Goal: Obtain resource: Download file/media

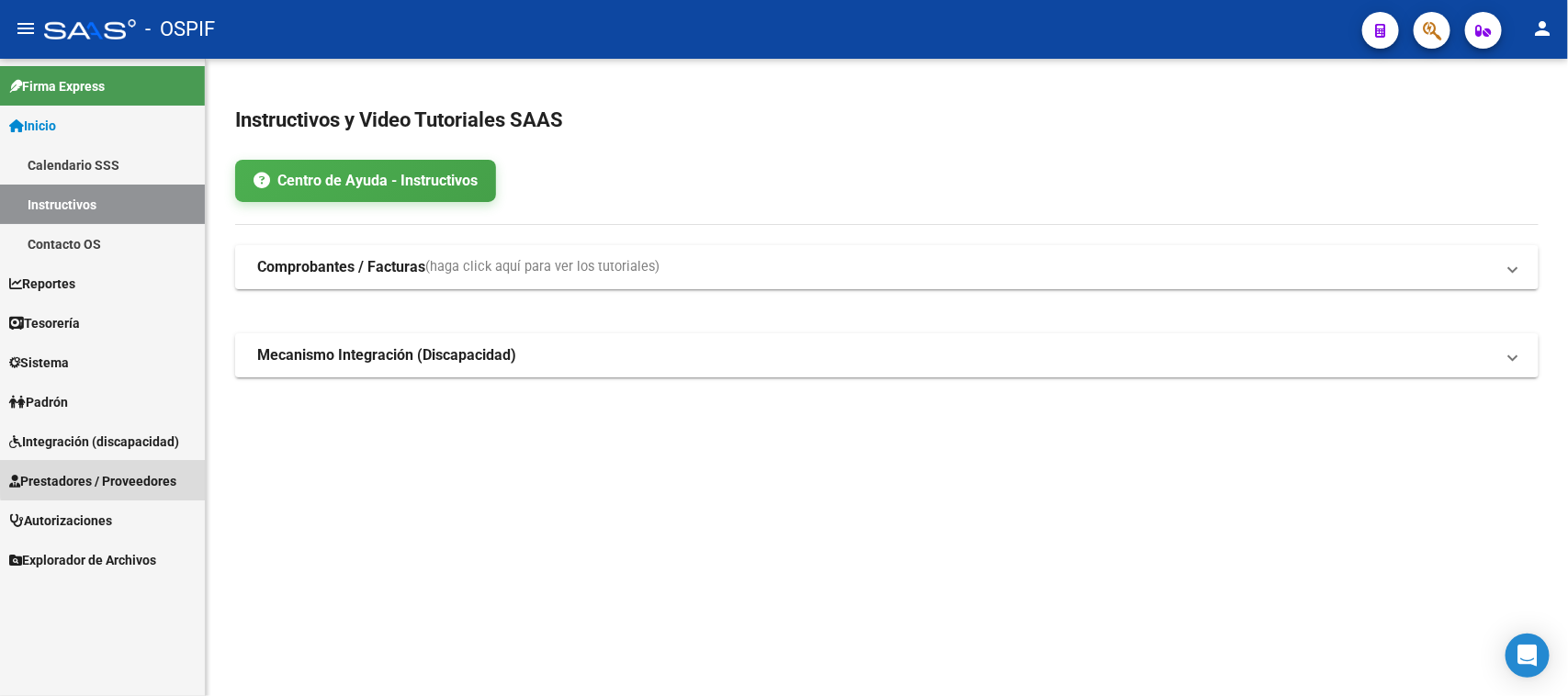
click at [161, 475] on span "Prestadores / Proveedores" at bounding box center [92, 481] width 167 height 21
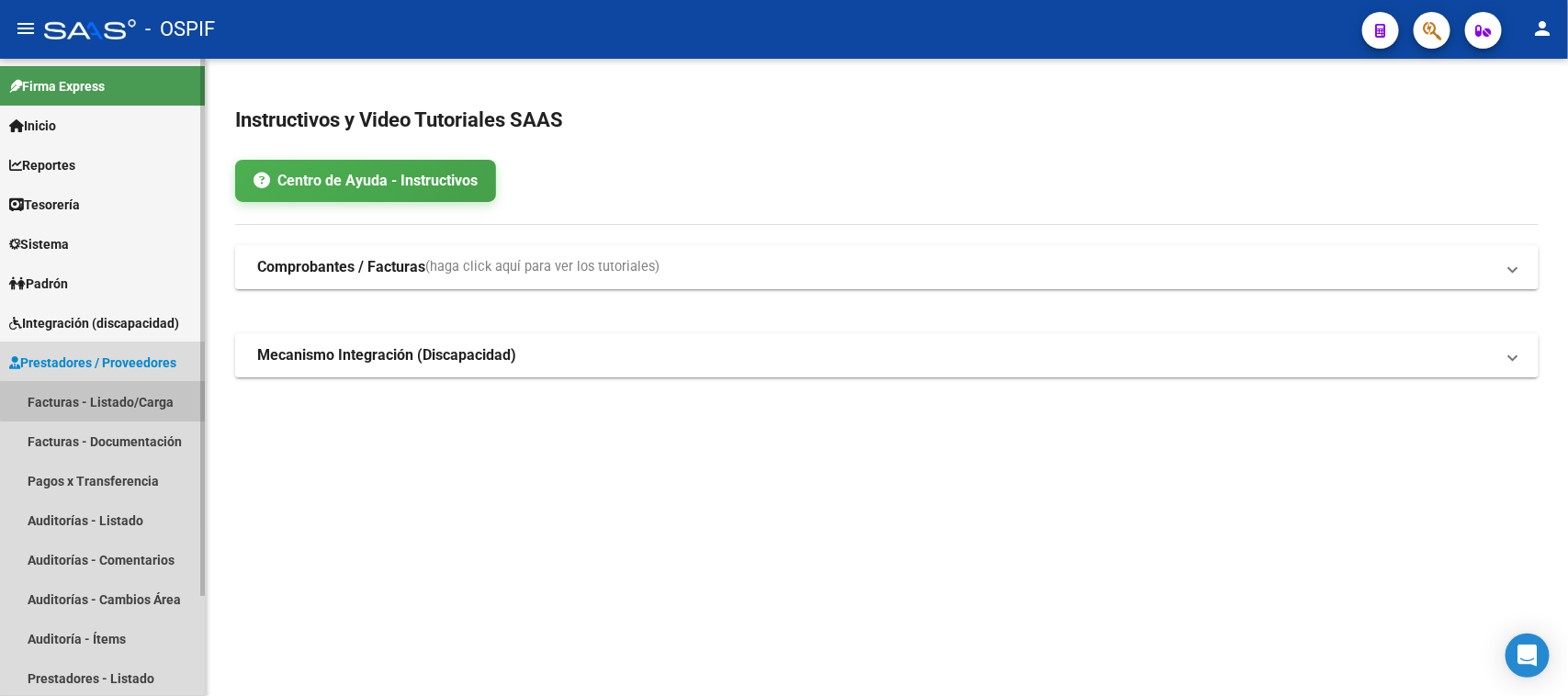
click at [152, 397] on link "Facturas - Listado/Carga" at bounding box center [102, 401] width 205 height 39
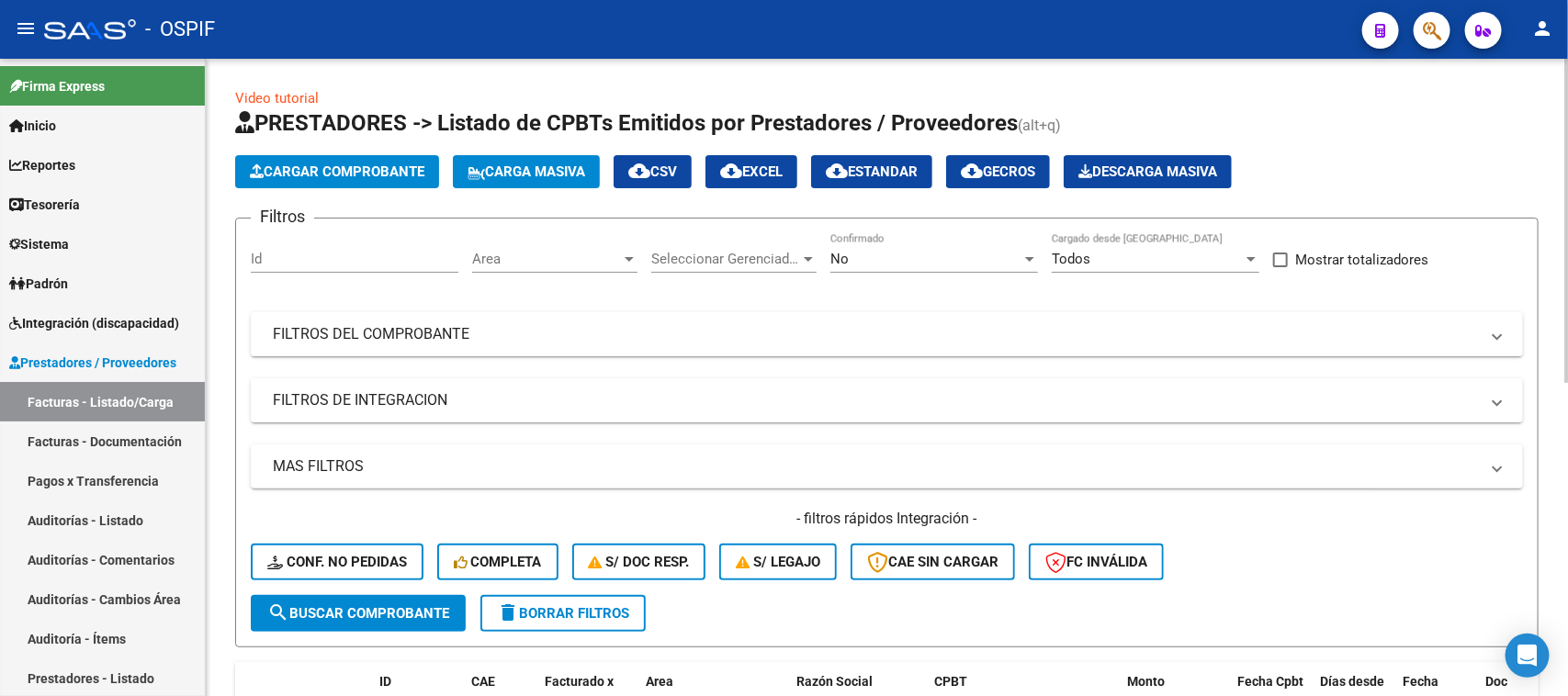
click at [1026, 259] on div at bounding box center [1029, 259] width 9 height 5
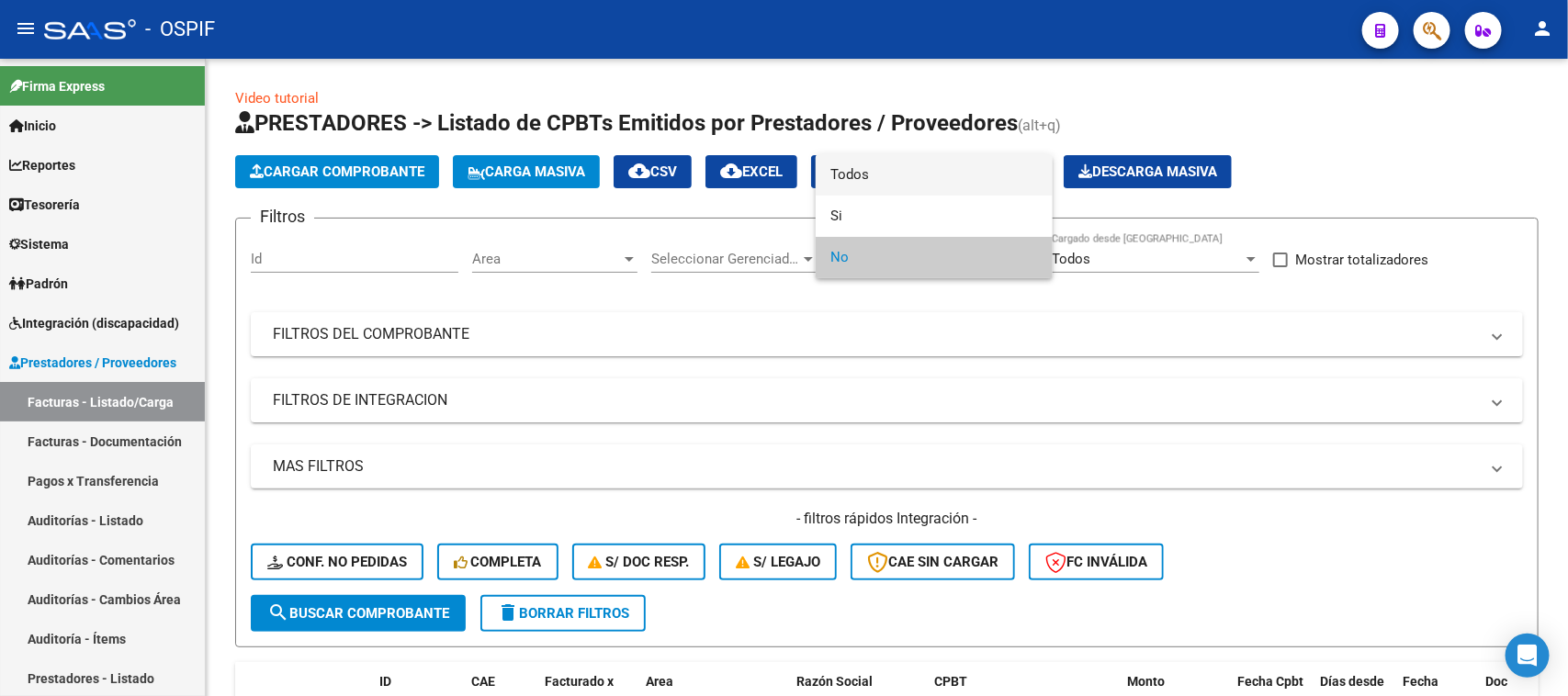
click at [826, 174] on mat-option "Todos" at bounding box center [934, 175] width 237 height 41
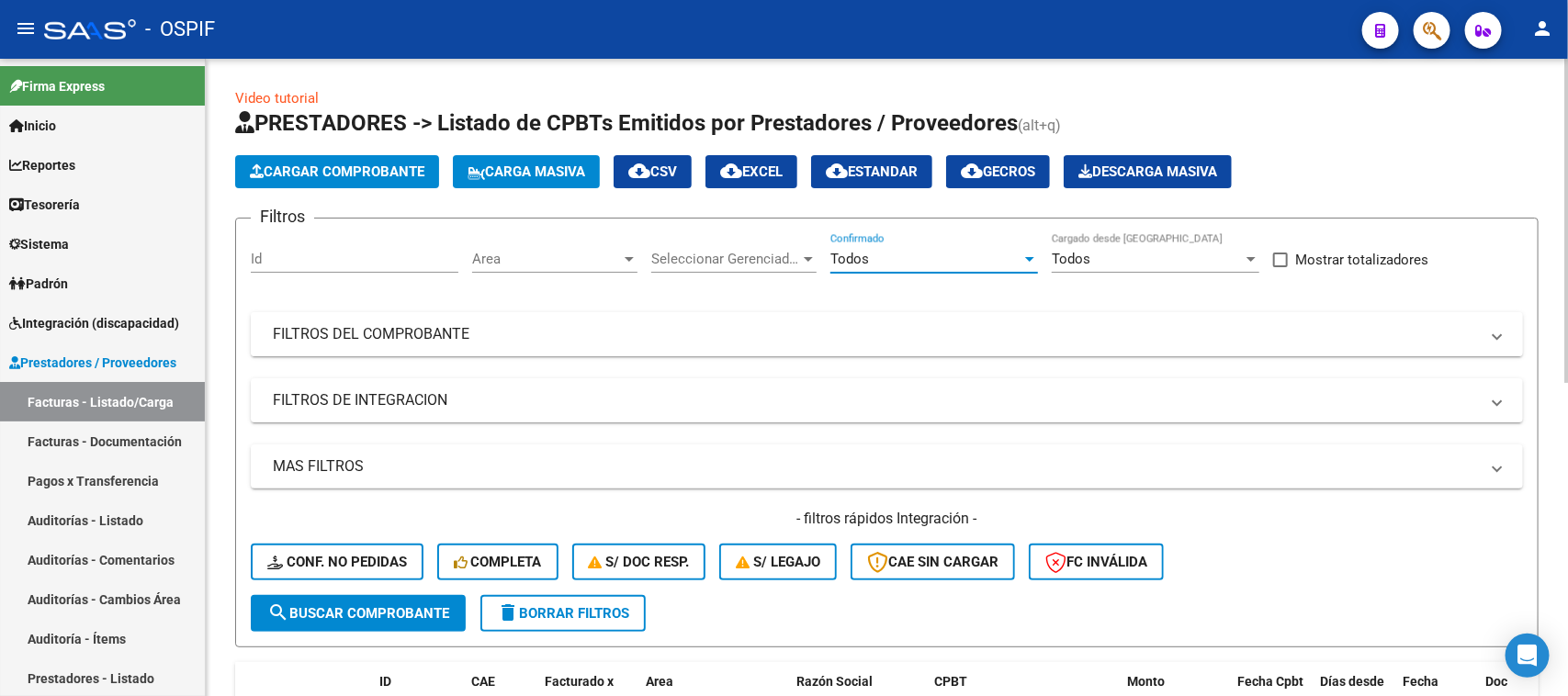
click at [498, 327] on mat-panel-title "FILTROS DEL COMPROBANTE" at bounding box center [875, 334] width 1206 height 21
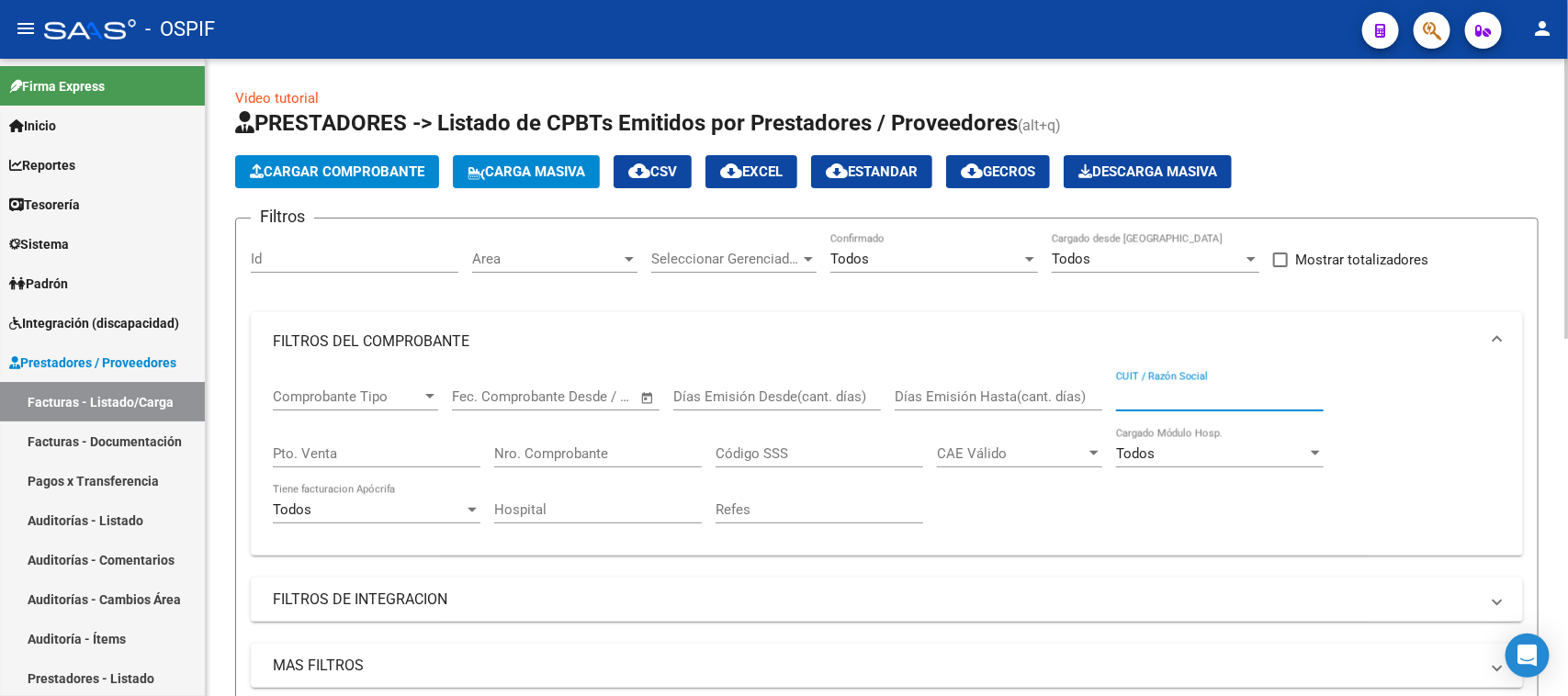
click at [1292, 391] on input "CUIT / Razón Social" at bounding box center [1219, 396] width 208 height 17
type input "GIMANI"
click at [1497, 333] on span at bounding box center [1496, 341] width 7 height 21
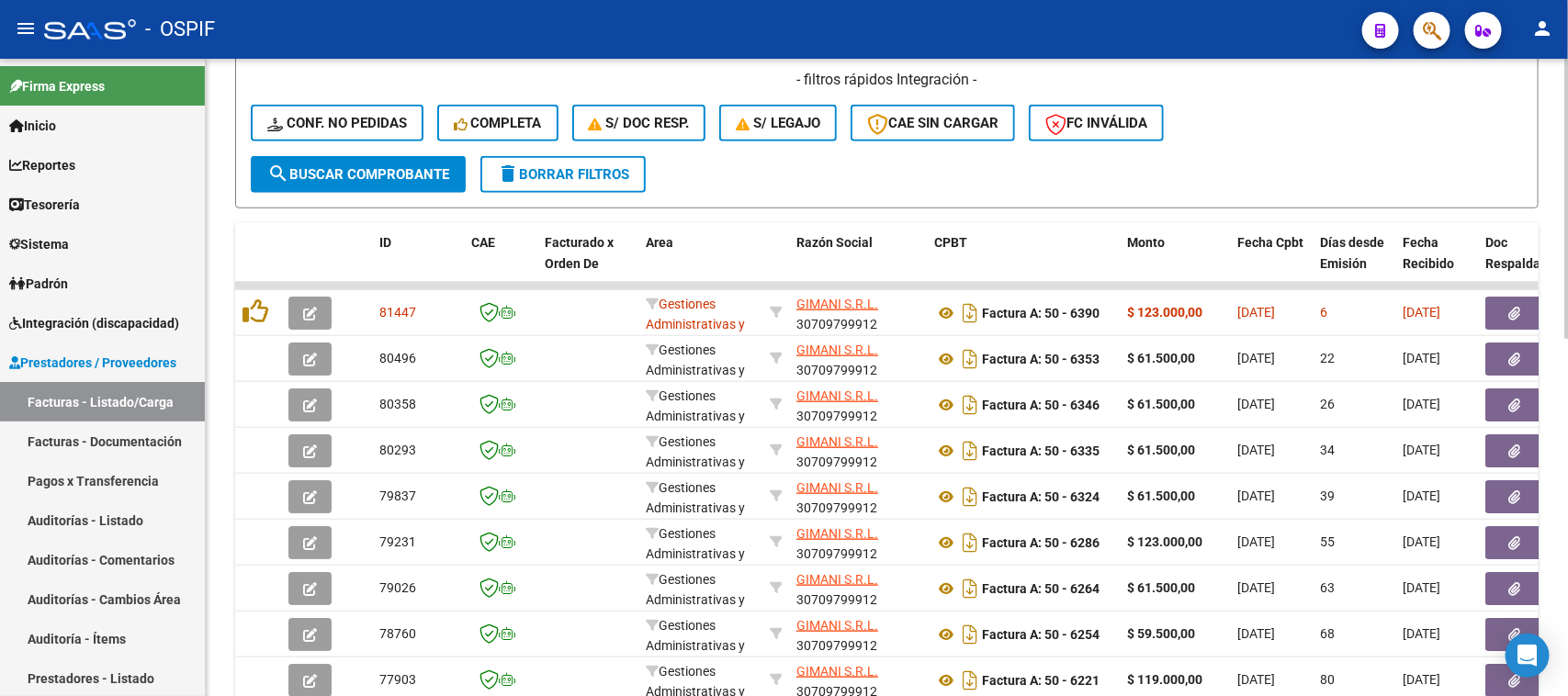
scroll to position [814, 0]
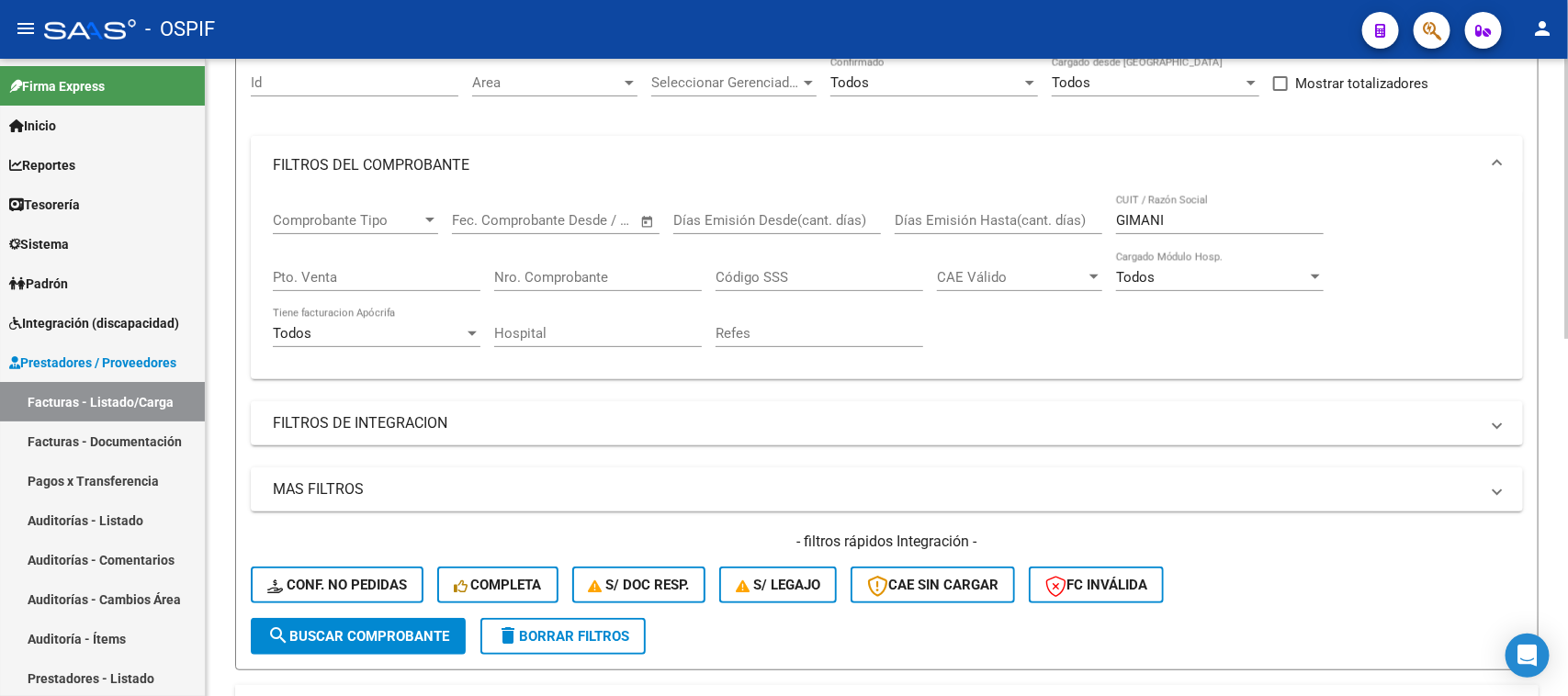
click at [1567, 229] on div at bounding box center [1566, 377] width 5 height 638
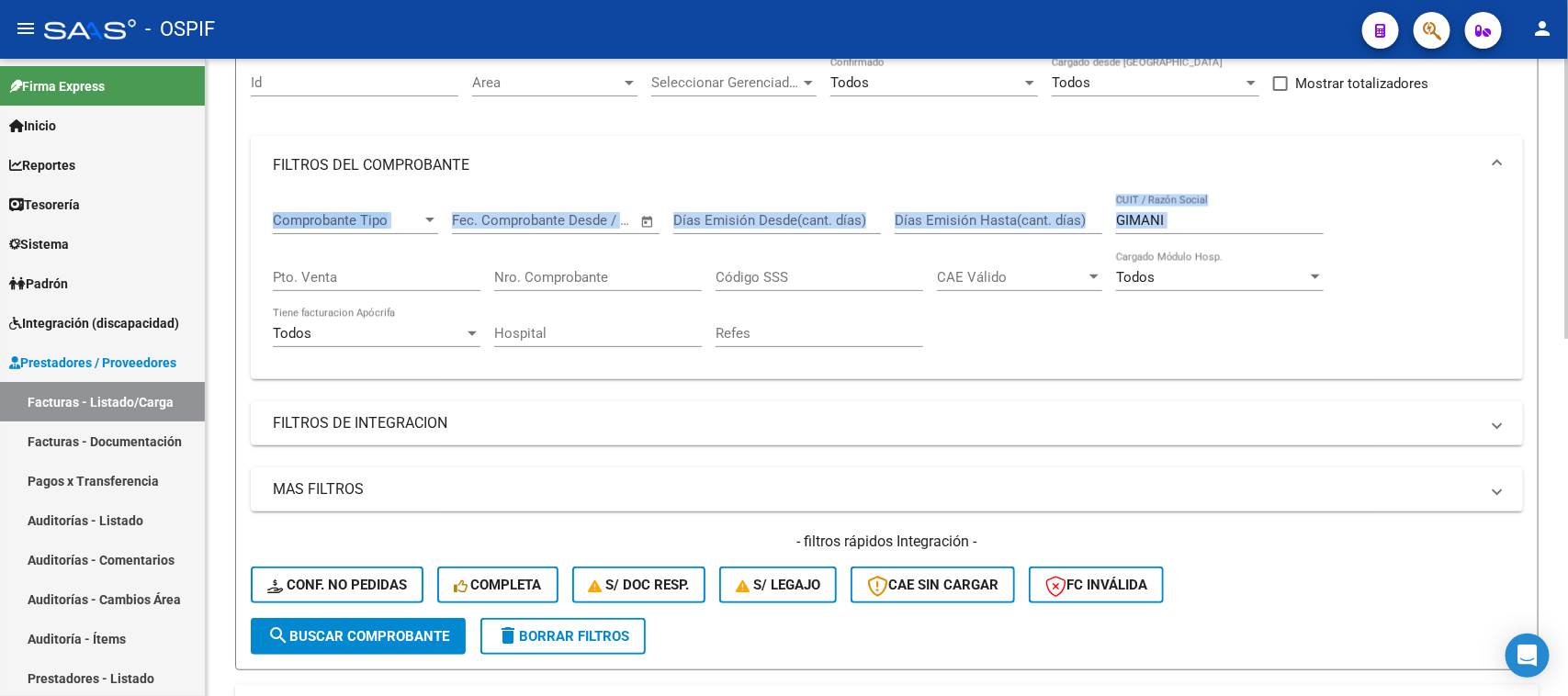
drag, startPoint x: 1561, startPoint y: 161, endPoint x: 1562, endPoint y: 201, distance: 40.0
click at [1562, 201] on div "Video tutorial PRESTADORES -> Listado de CPBTs Emitidos por Prestadores / Prove…" at bounding box center [886, 602] width 1362 height 1439
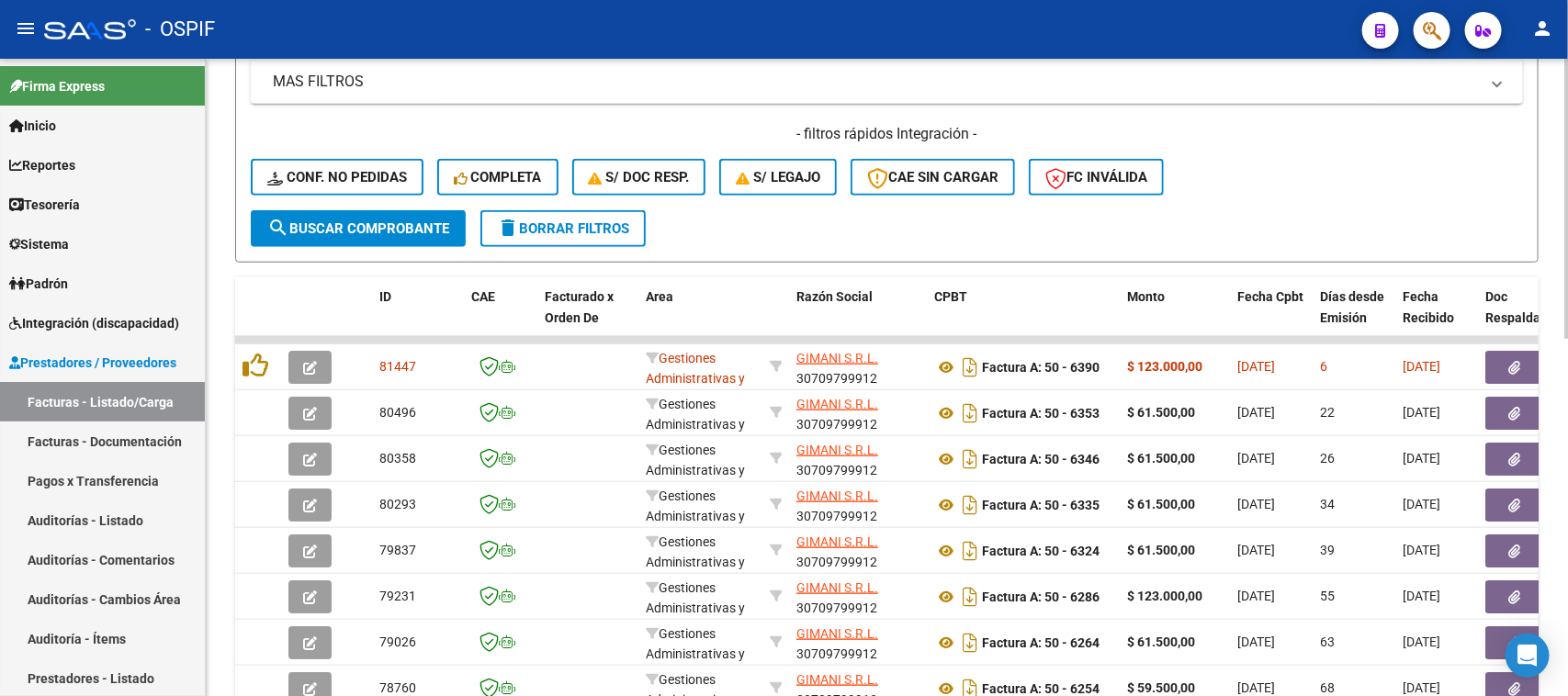
click at [1567, 361] on div at bounding box center [1566, 459] width 5 height 280
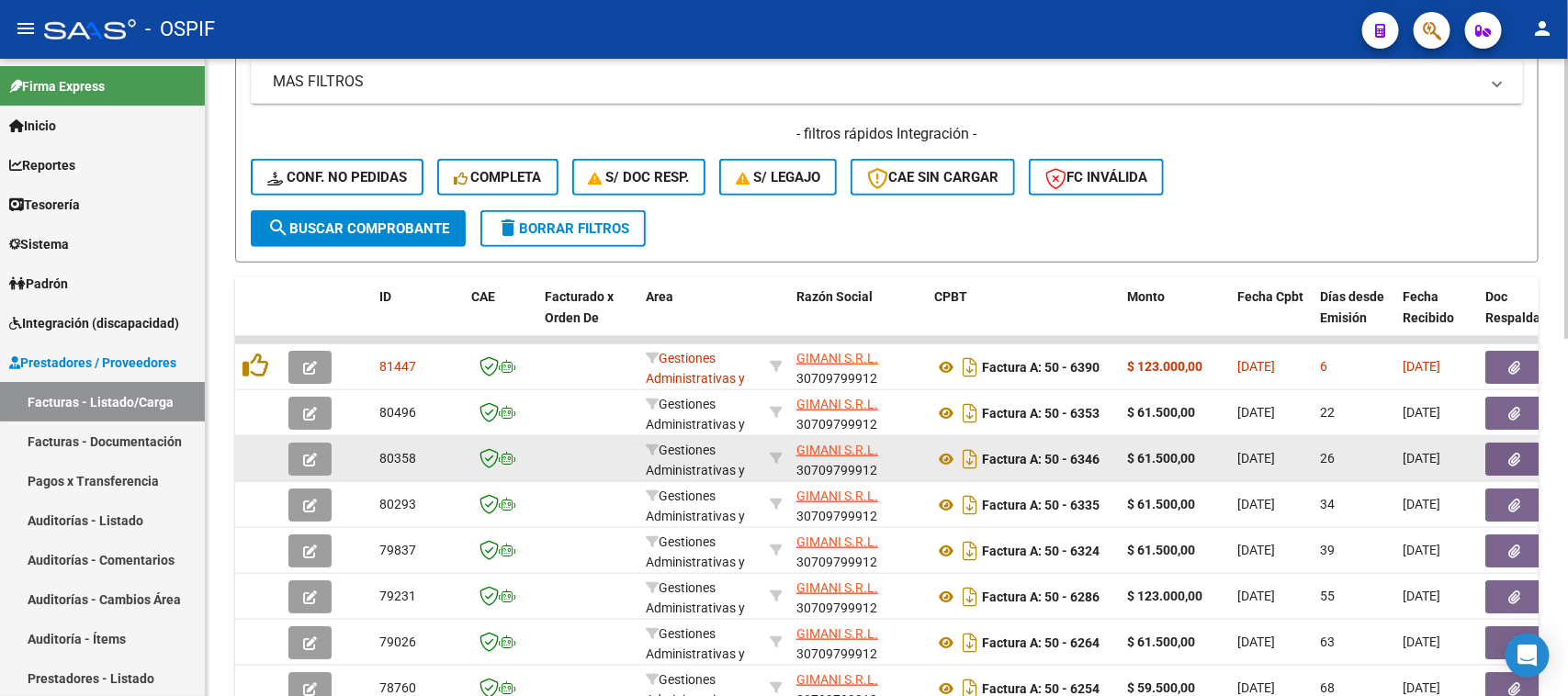
scroll to position [600, 0]
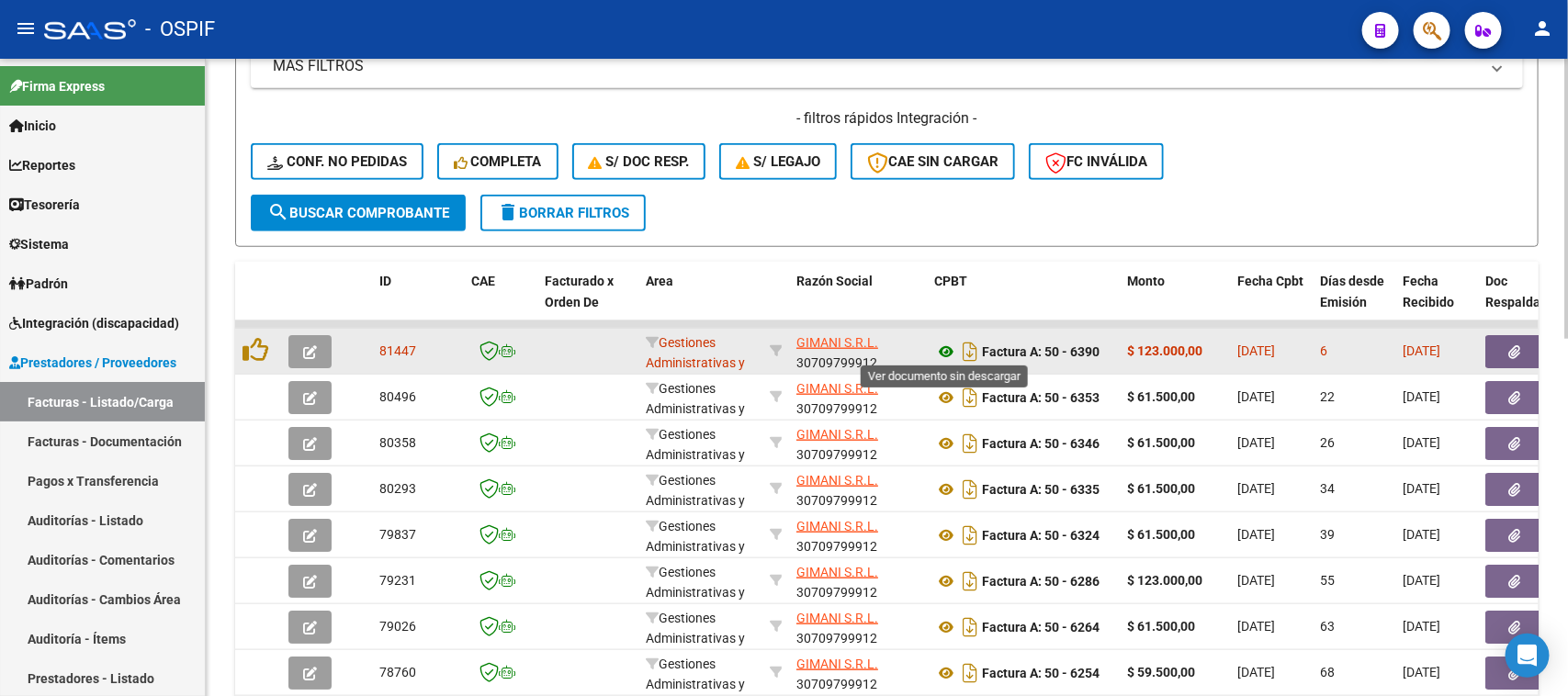
click at [948, 347] on icon at bounding box center [945, 351] width 24 height 22
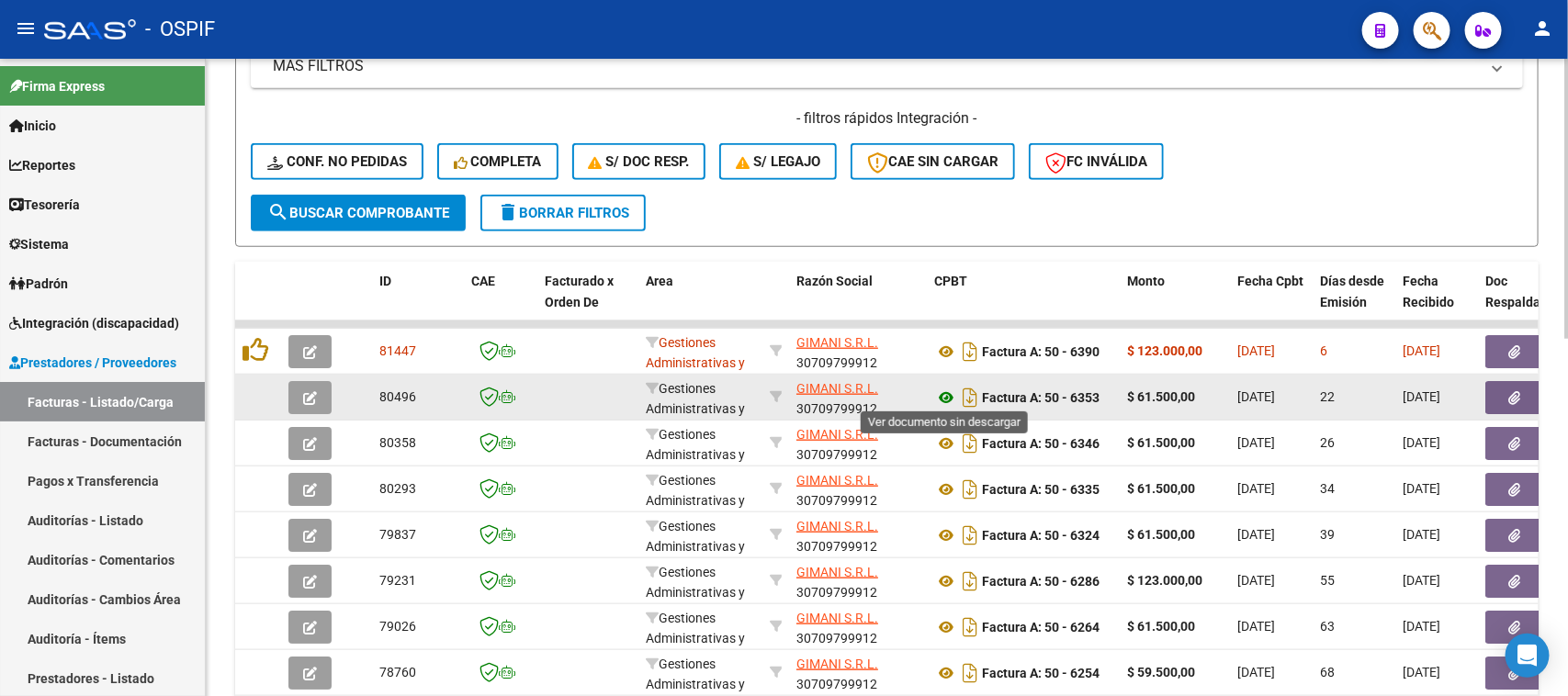
click at [936, 401] on icon at bounding box center [945, 397] width 24 height 22
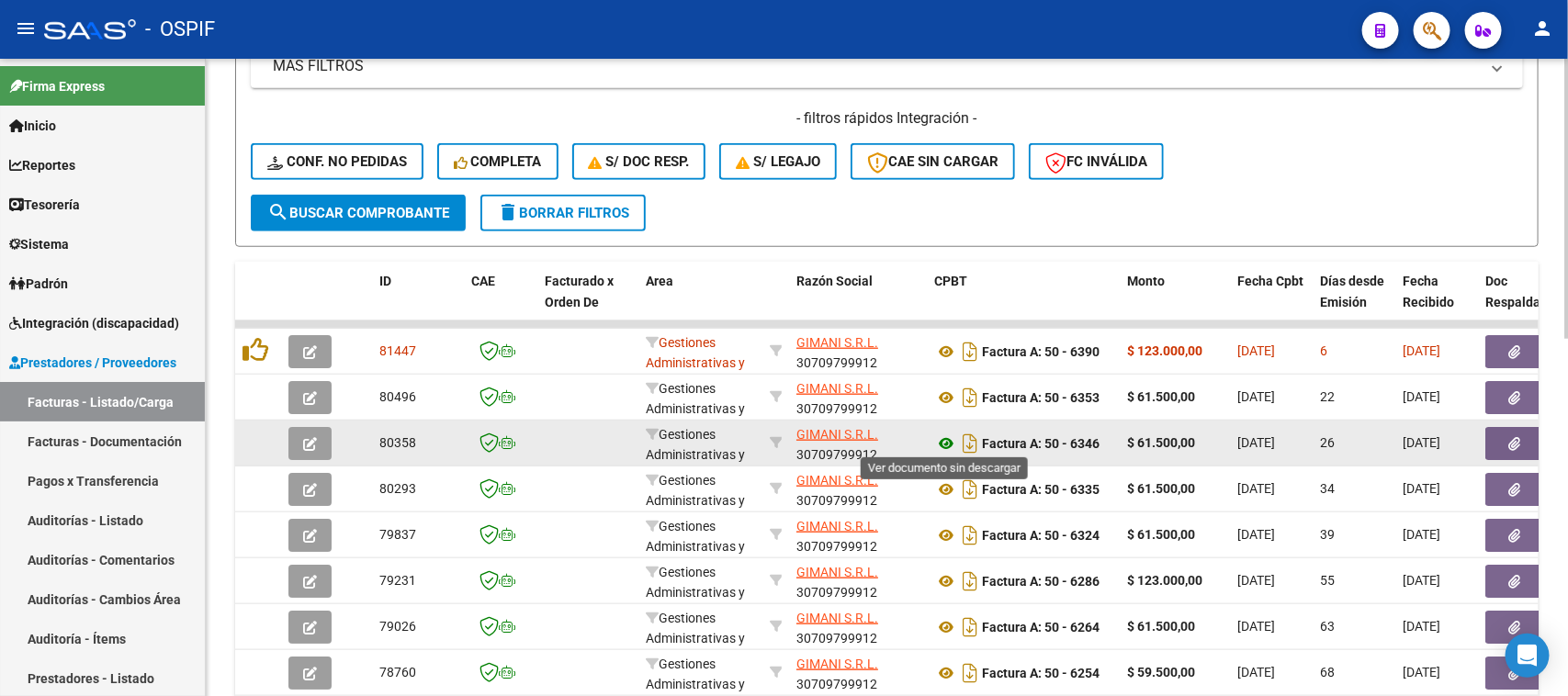
click at [943, 436] on icon at bounding box center [945, 443] width 24 height 22
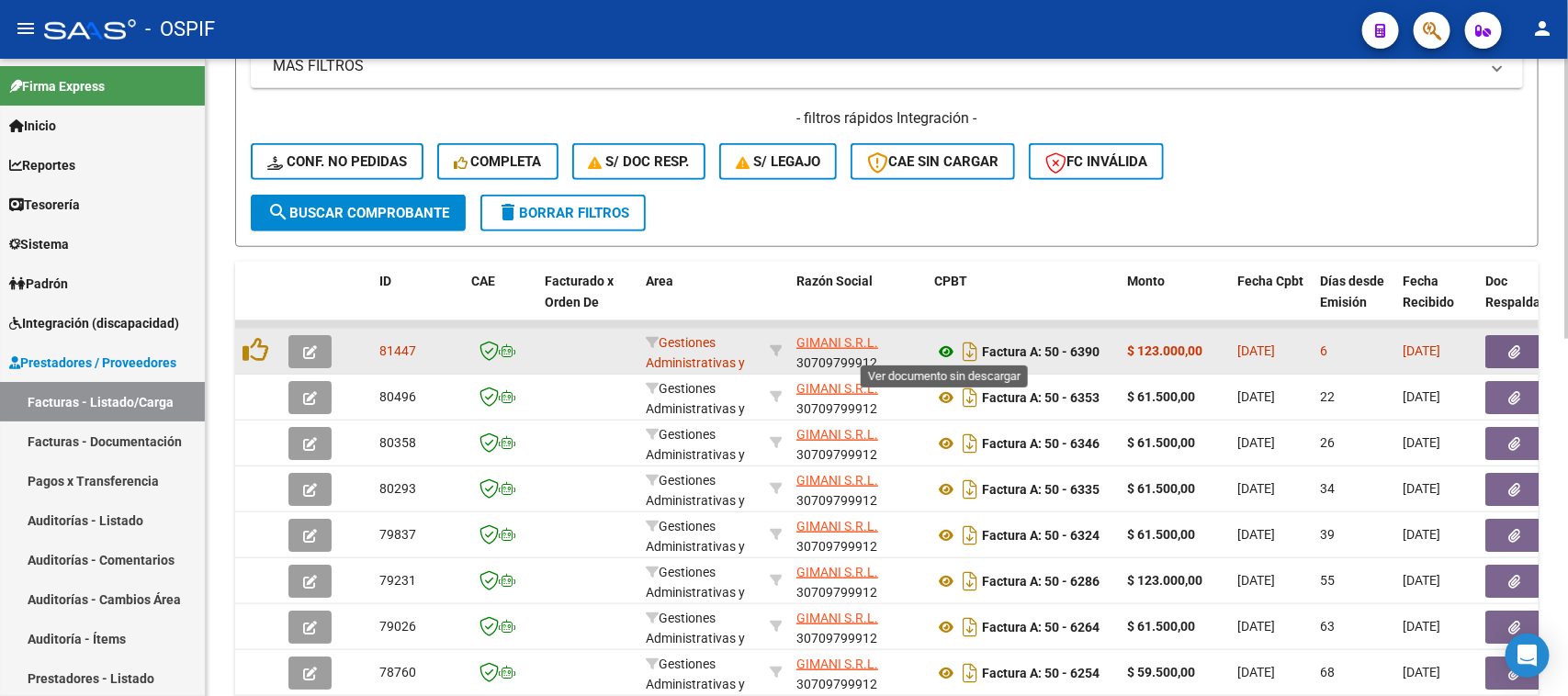
click at [947, 351] on icon at bounding box center [945, 351] width 24 height 22
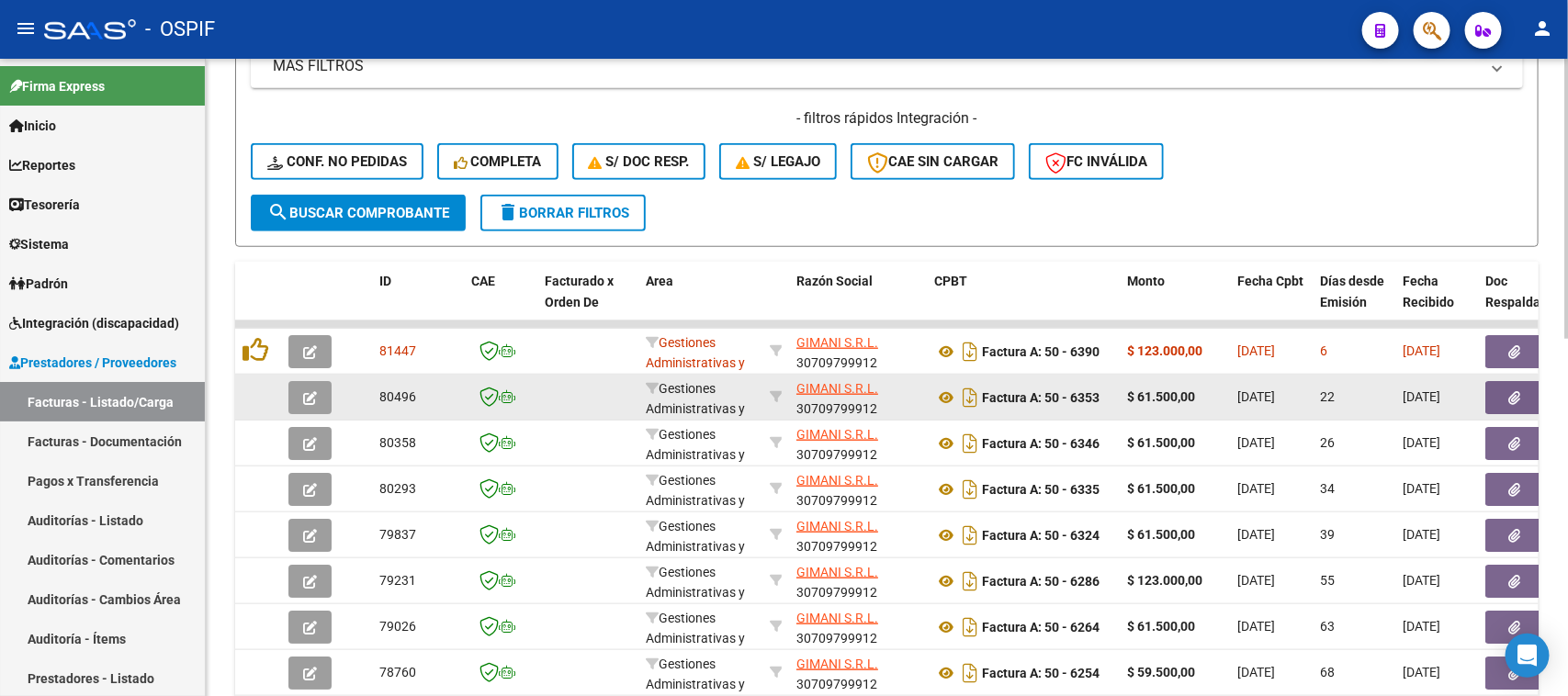
click at [927, 390] on datatable-body-cell "Factura A: 50 - 6353" at bounding box center [1023, 397] width 193 height 45
click at [939, 386] on icon at bounding box center [945, 397] width 24 height 22
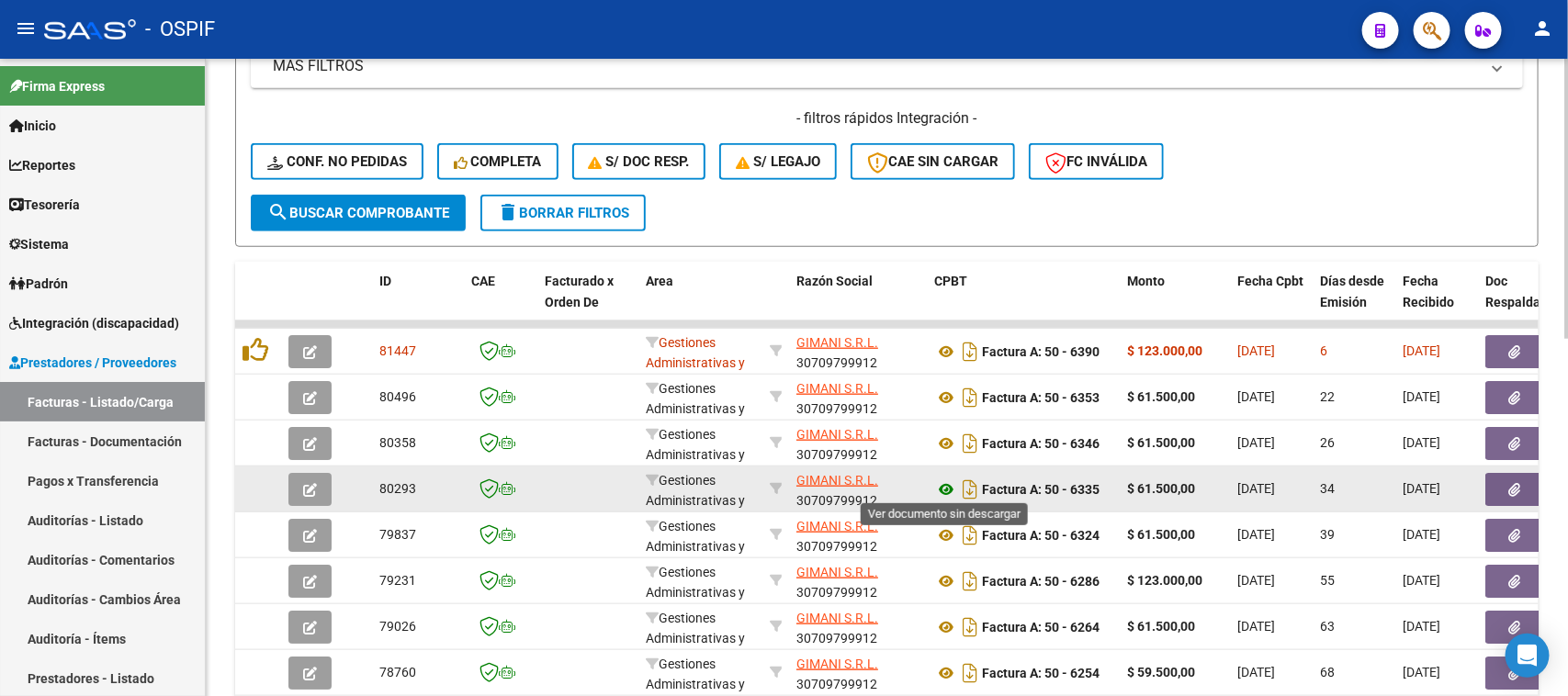
click at [943, 488] on icon at bounding box center [945, 489] width 24 height 22
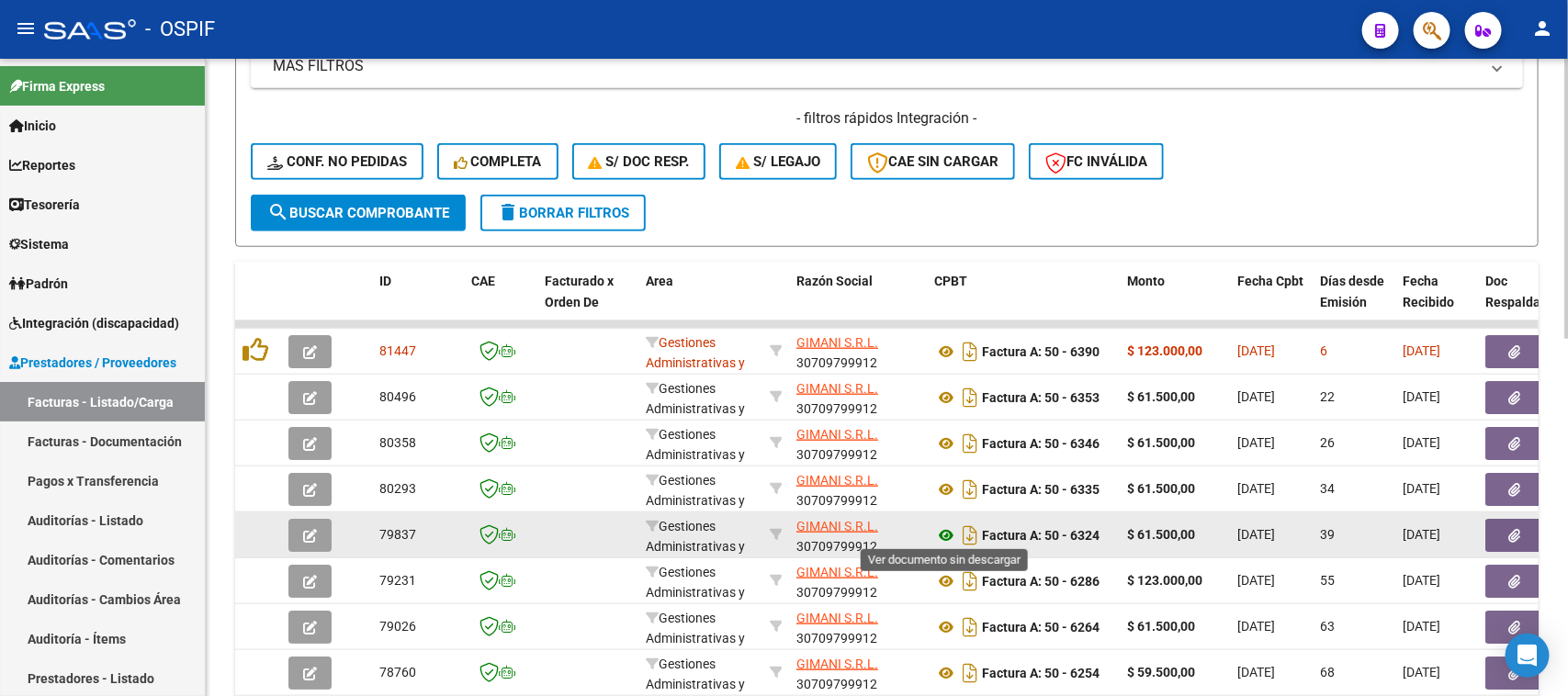
click at [937, 526] on icon at bounding box center [945, 535] width 24 height 22
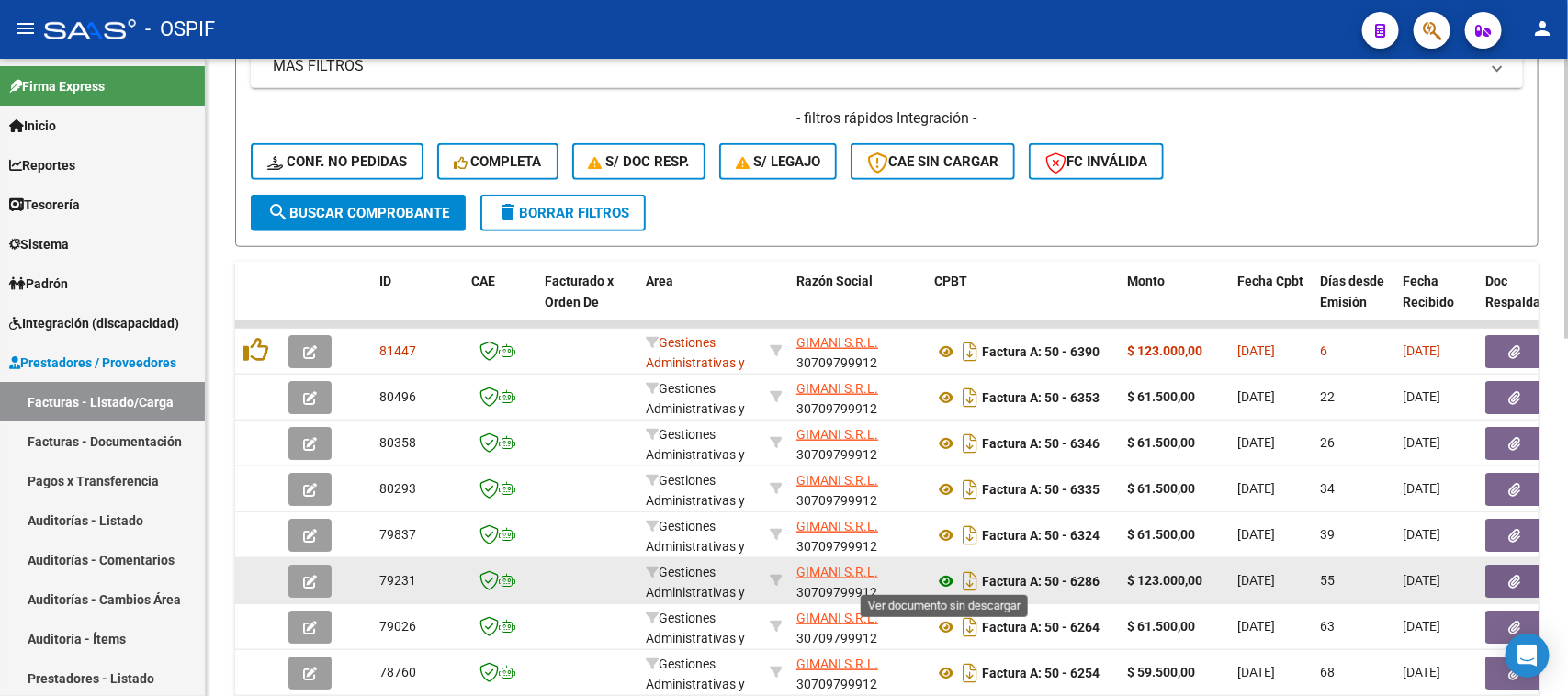
click at [938, 575] on icon at bounding box center [945, 581] width 24 height 22
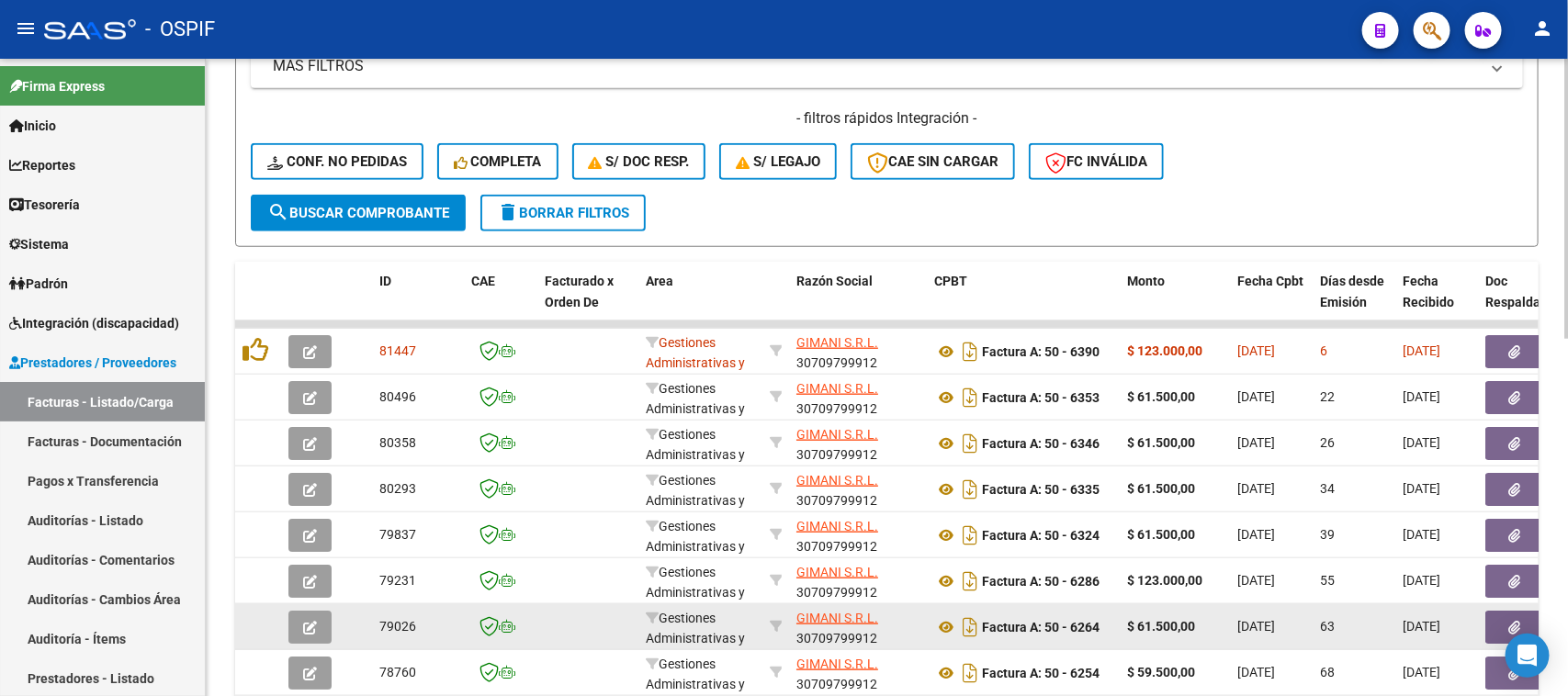
click at [1030, 633] on div "Factura A: 50 - 6264" at bounding box center [1022, 627] width 178 height 29
click at [934, 621] on icon at bounding box center [945, 626] width 24 height 22
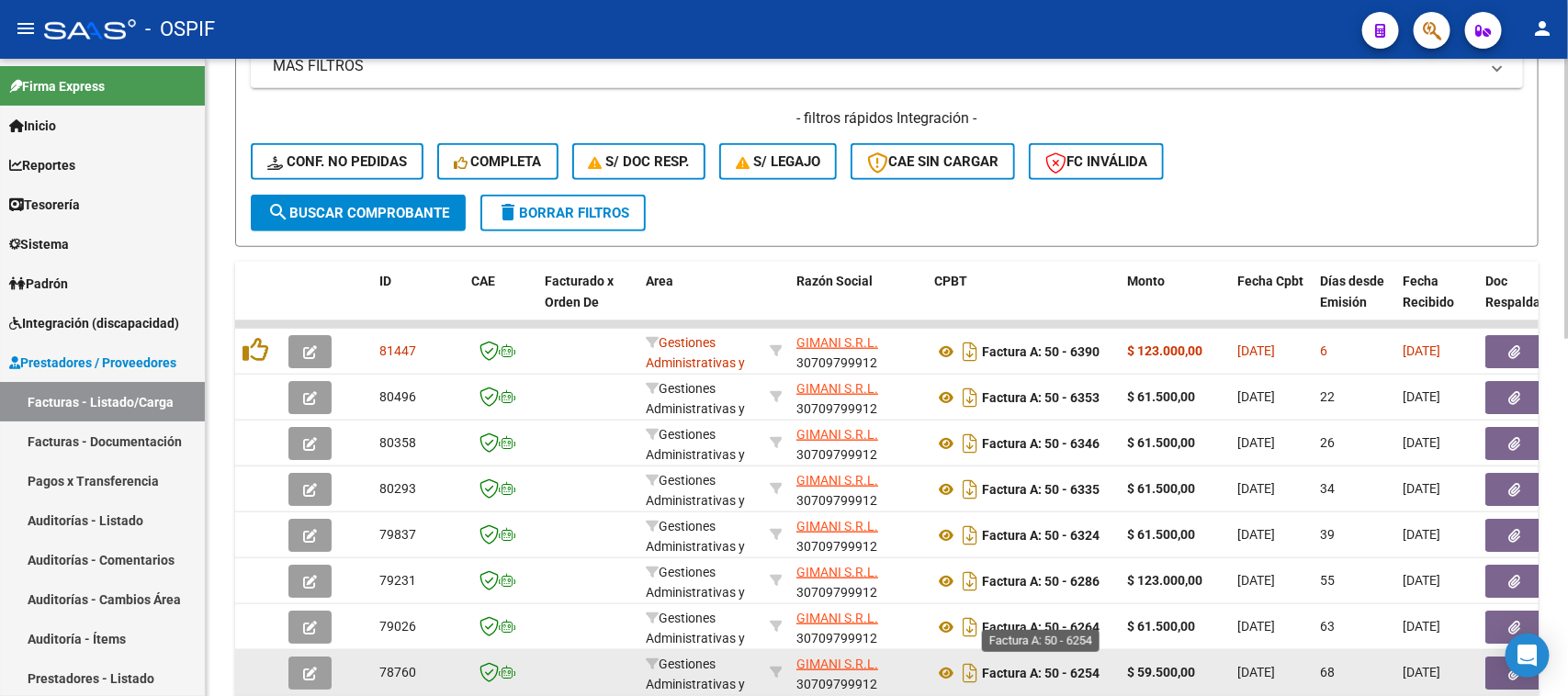
click at [1044, 671] on strong "Factura A: 50 - 6254" at bounding box center [1041, 672] width 118 height 15
click at [948, 663] on icon at bounding box center [945, 672] width 24 height 22
click at [1058, 679] on div "Factura A: 50 - 6254" at bounding box center [1022, 672] width 178 height 29
click at [861, 667] on app-link-go-to "GIMANI S.R.L." at bounding box center [836, 664] width 82 height 21
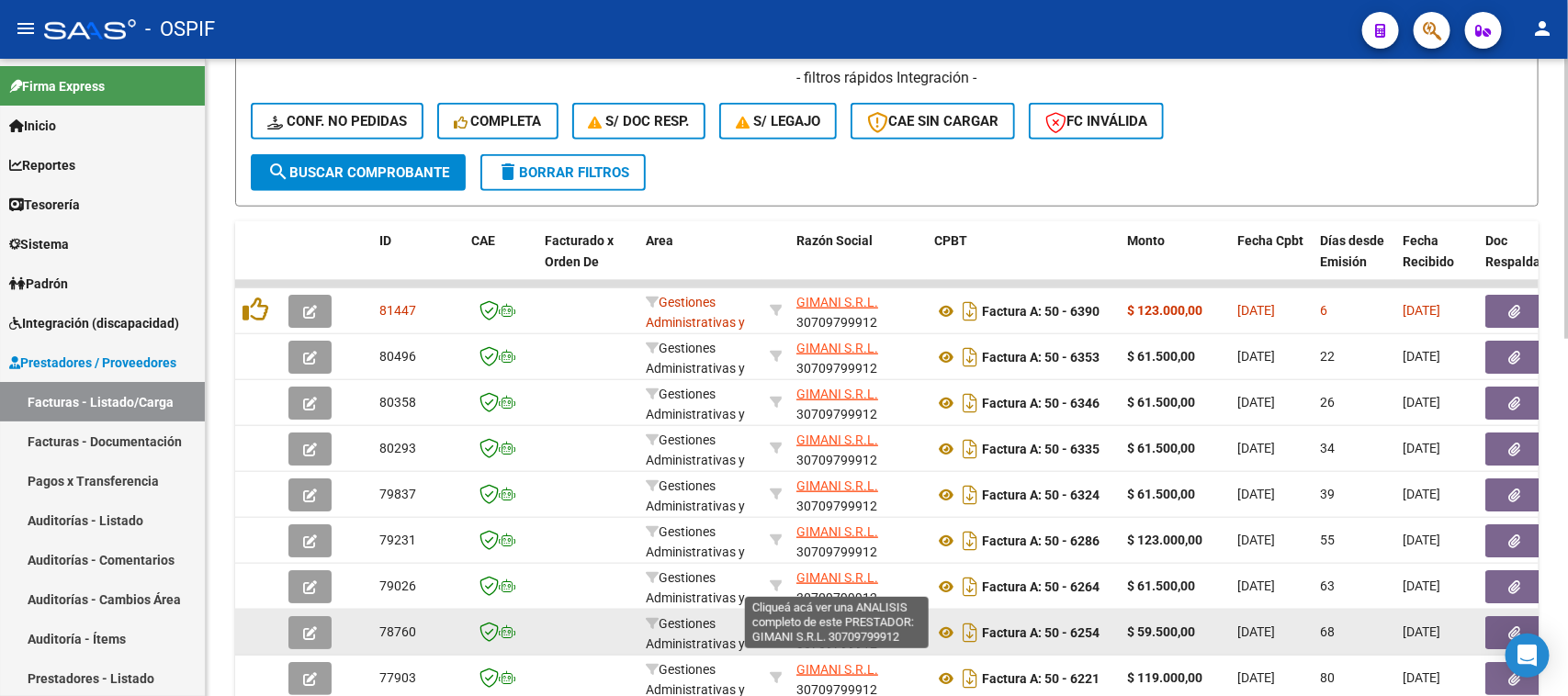
scroll to position [685, 0]
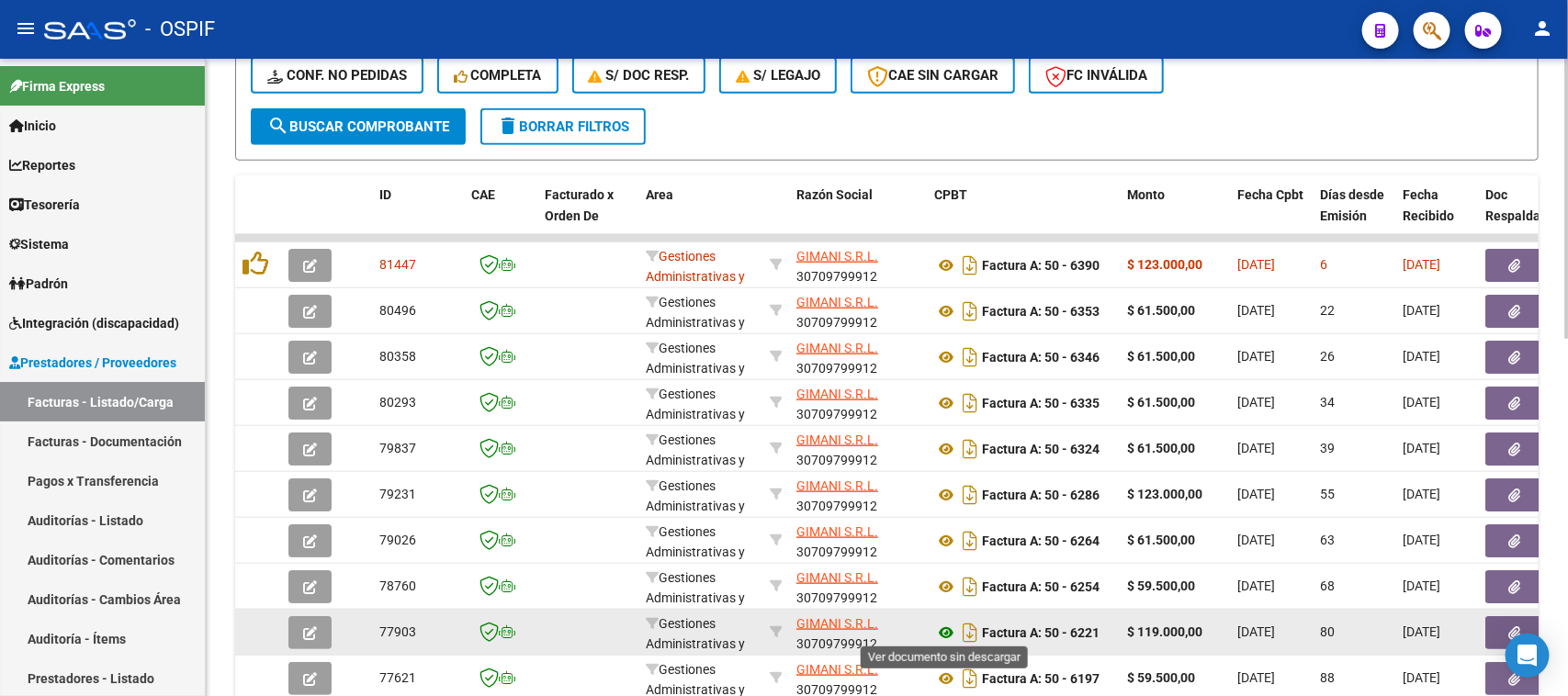
click at [946, 627] on icon at bounding box center [945, 632] width 24 height 22
